Goal: Find specific page/section: Find specific page/section

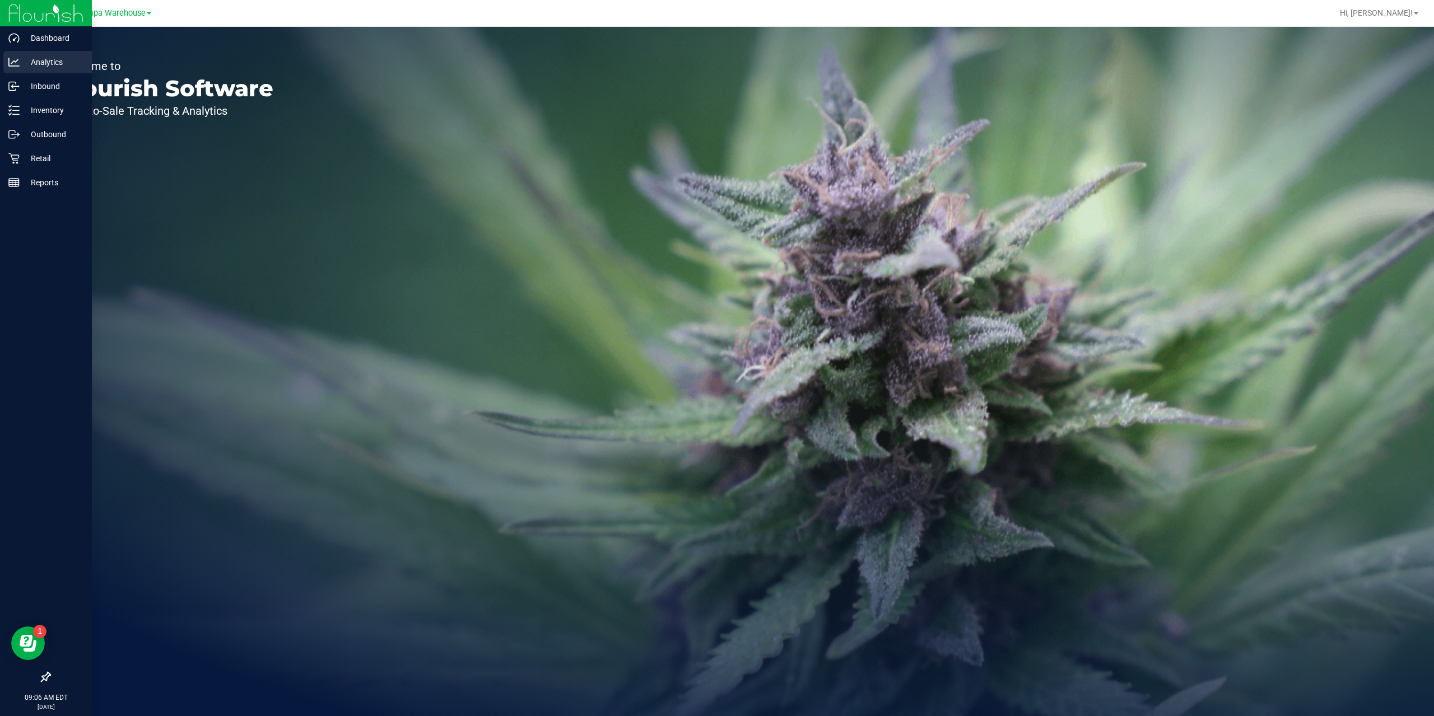
click at [40, 58] on p "Analytics" at bounding box center [53, 61] width 67 height 13
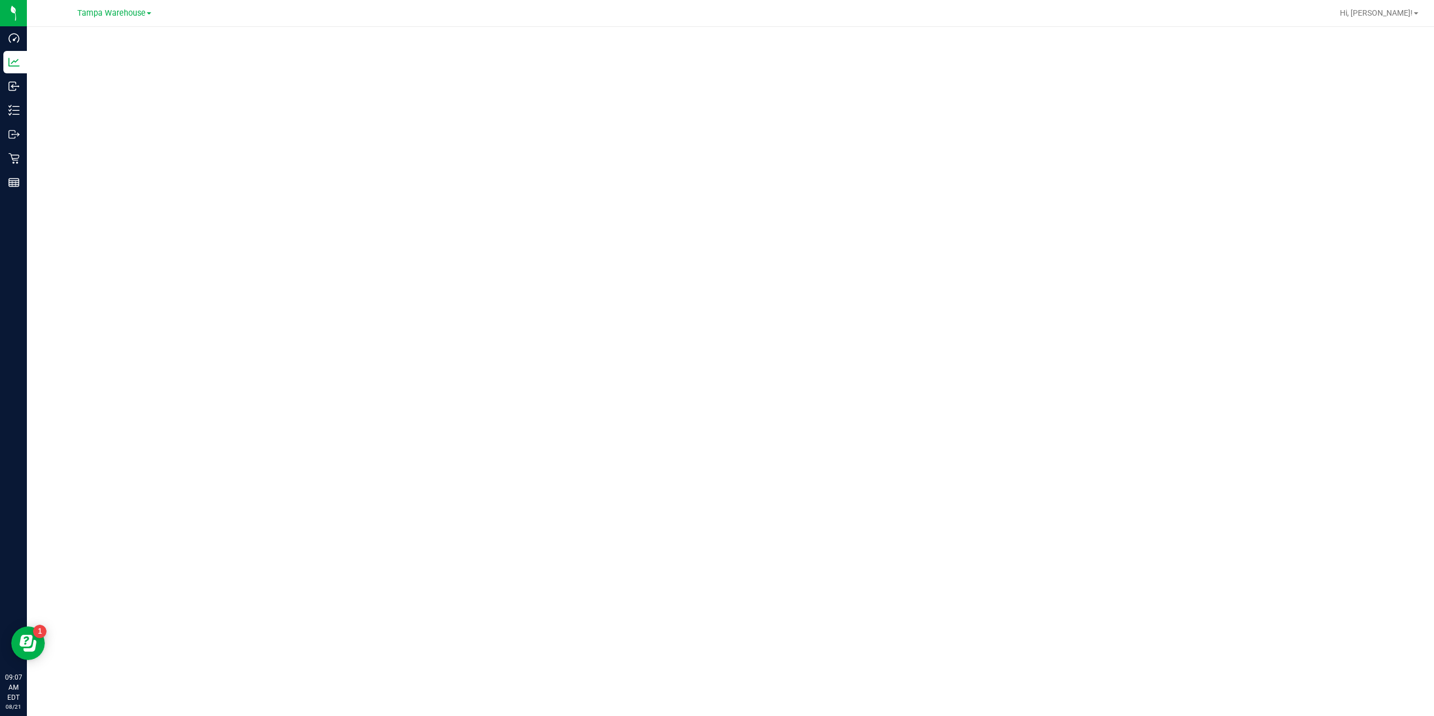
click at [563, 30] on div at bounding box center [730, 368] width 1407 height 683
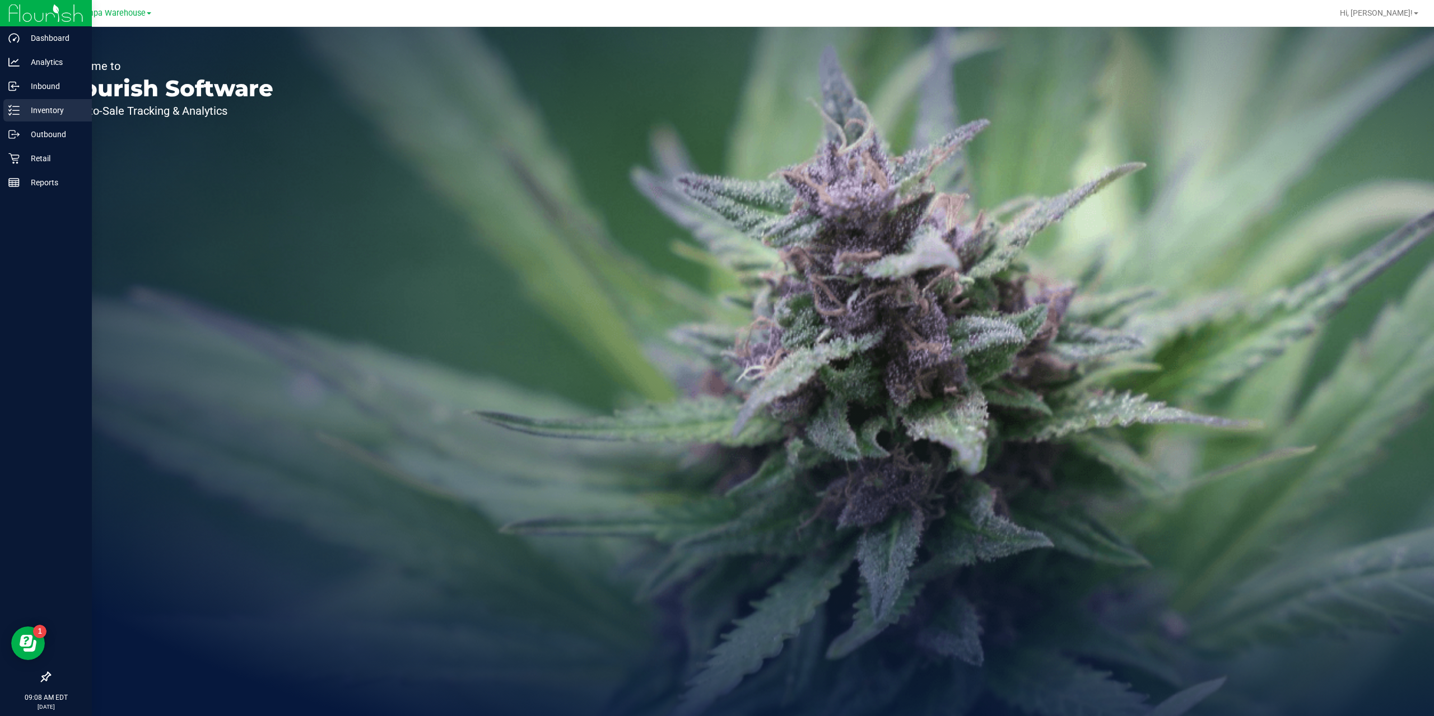
click at [53, 110] on p "Inventory" at bounding box center [53, 110] width 67 height 13
